Goal: Book appointment/travel/reservation

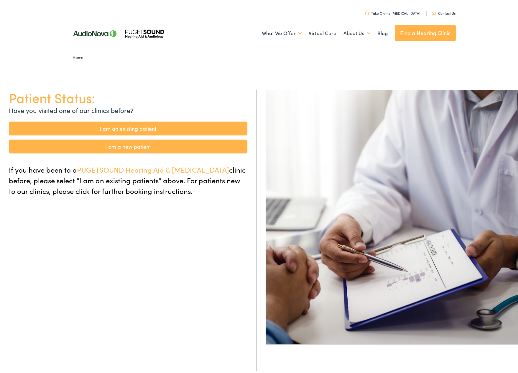
click at [138, 126] on link "I am an existing patient" at bounding box center [128, 127] width 239 height 14
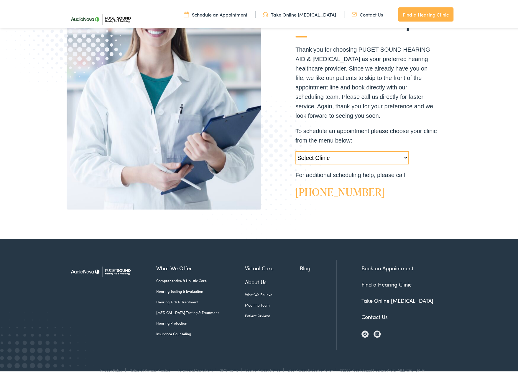
scroll to position [139, 0]
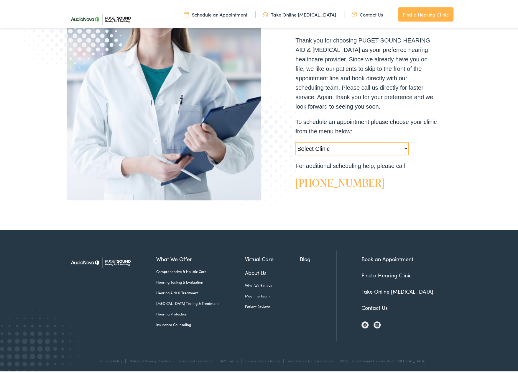
click at [365, 148] on select "Select Clinic Tukwila-WA-AudioNova 14900 Interurban Ave S #185 Tacoma-WA-AudioN…" at bounding box center [351, 146] width 113 height 13
select select "https://pshearing.alpacaaudiology.com/locations/lacey-wa/"
click at [295, 140] on select "Select Clinic Tukwila-WA-AudioNova 14900 Interurban Ave S #185 Tacoma-WA-AudioN…" at bounding box center [351, 146] width 113 height 13
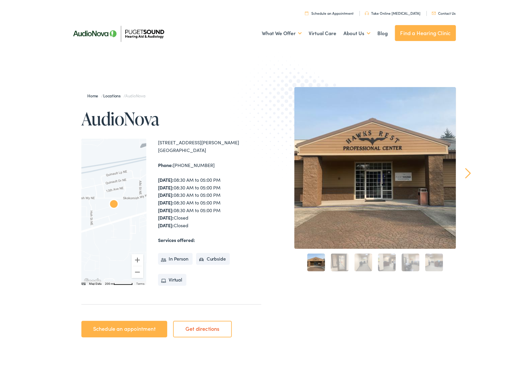
click at [249, 96] on img at bounding box center [294, 117] width 129 height 141
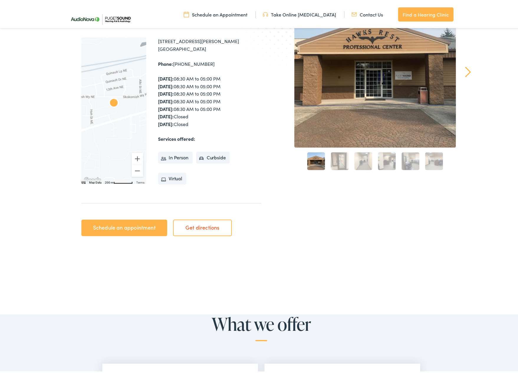
scroll to position [147, 0]
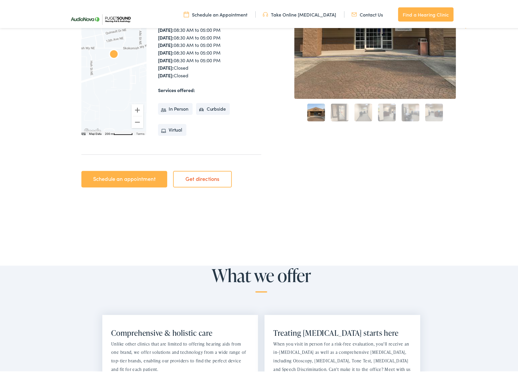
click at [135, 178] on link "Schedule an appointment" at bounding box center [124, 177] width 86 height 17
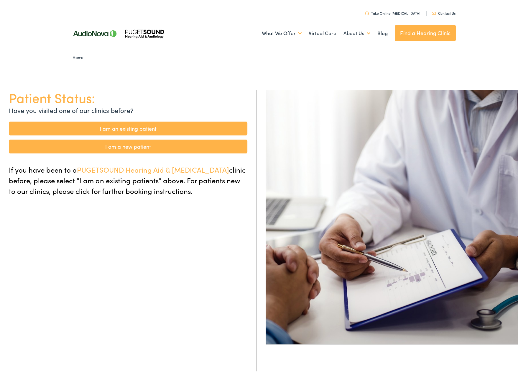
click at [144, 125] on link "I am an existing patient" at bounding box center [128, 127] width 239 height 14
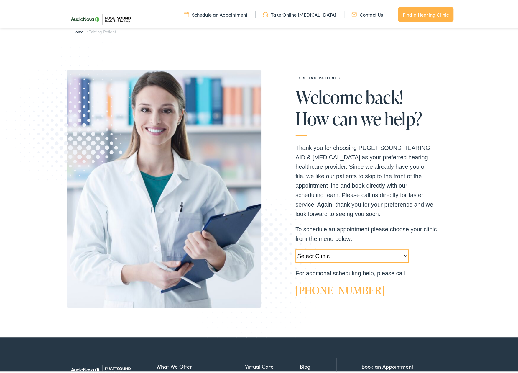
scroll to position [139, 0]
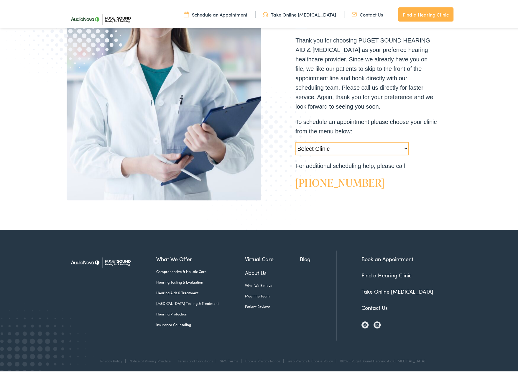
click at [402, 143] on select "Select Clinic Tukwila-WA-AudioNova 14900 Interurban Ave S #185 Tacoma-WA-AudioN…" at bounding box center [351, 146] width 113 height 13
select select "https://pshearing.alpacaaudiology.com/locations/lacey-wa/"
click at [295, 140] on select "Select Clinic Tukwila-WA-AudioNova 14900 Interurban Ave S #185 Tacoma-WA-AudioN…" at bounding box center [351, 146] width 113 height 13
